Goal: Information Seeking & Learning: Learn about a topic

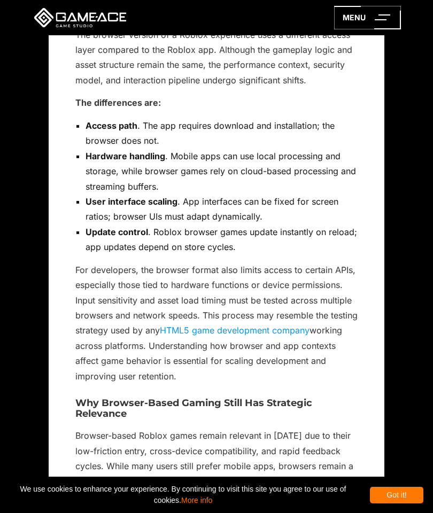
scroll to position [1465, 0]
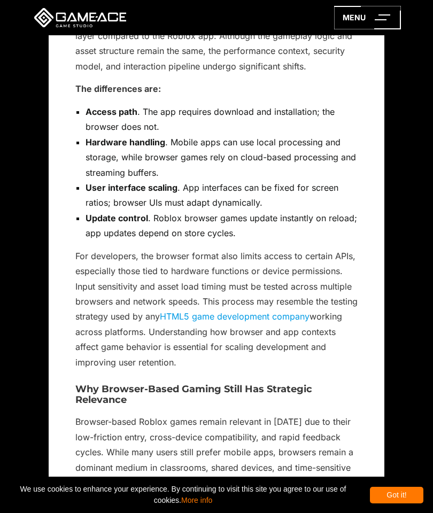
click at [406, 503] on div "Got it!" at bounding box center [396, 495] width 53 height 17
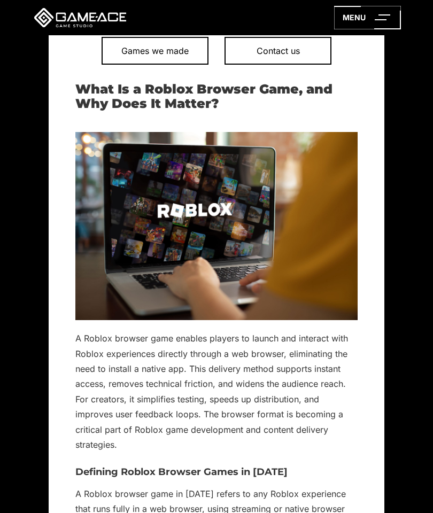
scroll to position [608, 0]
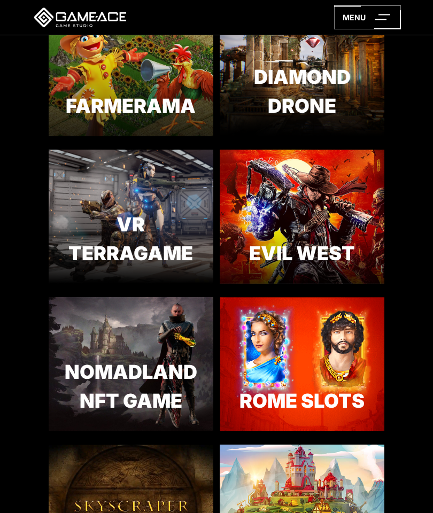
scroll to position [817, 0]
click at [320, 431] on div "Rome Slots An online slot machine that immerses players into the world of casino" at bounding box center [302, 431] width 165 height 0
click at [320, 431] on link "Rome Slots" at bounding box center [302, 447] width 165 height 32
